Goal: Task Accomplishment & Management: Use online tool/utility

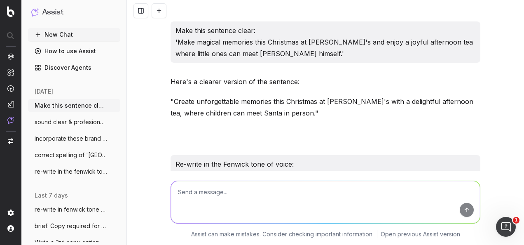
drag, startPoint x: 0, startPoint y: 0, endPoint x: 333, endPoint y: 191, distance: 384.0
click at [332, 193] on textarea at bounding box center [325, 202] width 309 height 42
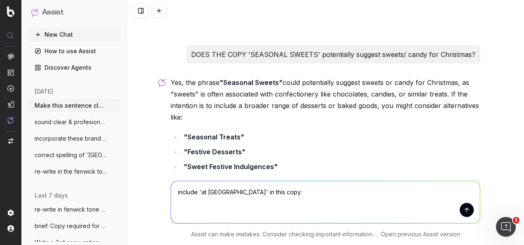
type textarea "include 'at fenwick newcastle' in this copy: 'Create unforgettable memories thi…"
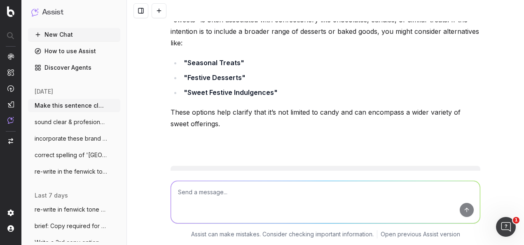
scroll to position [4894, 0]
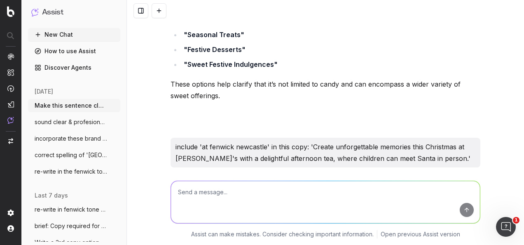
drag, startPoint x: 342, startPoint y: 130, endPoint x: 172, endPoint y: 115, distance: 171.4
click at [172, 181] on p ""Create unforgettable memories this Christmas at Fred's, [GEOGRAPHIC_DATA] Newc…" at bounding box center [326, 192] width 310 height 23
copy p "Create unforgettable memories this Christmas at Fred's, [GEOGRAPHIC_DATA] Newca…"
click at [302, 186] on textarea at bounding box center [325, 202] width 309 height 42
type textarea "e"
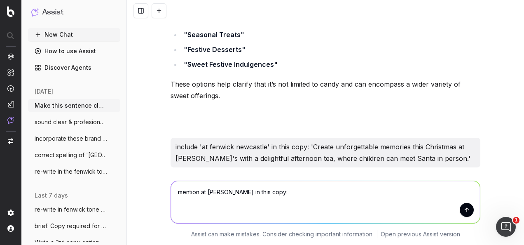
paste textarea "'From heartwarming breakfasts with Santa to indulgent afternoon teas and festiv…"
type textarea "mention at [PERSON_NAME] in this copy: 'From heartwarming breakfasts with Santa…"
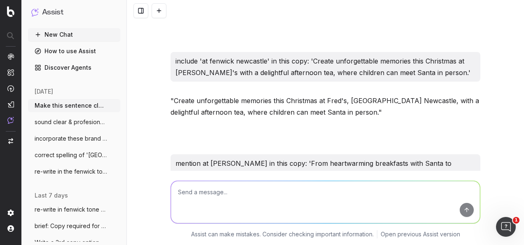
scroll to position [5008, 0]
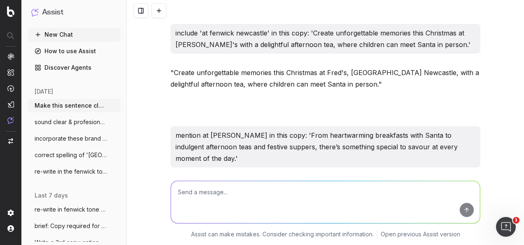
drag, startPoint x: 398, startPoint y: 129, endPoint x: 172, endPoint y: 115, distance: 227.2
click at [172, 181] on p ""From heartwarming breakfasts with [PERSON_NAME] to indulgent afternoon teas an…" at bounding box center [326, 192] width 310 height 23
copy p "From heartwarming breakfasts with Santa to indulgent afternoon teas and festive…"
